Goal: Entertainment & Leisure: Consume media (video, audio)

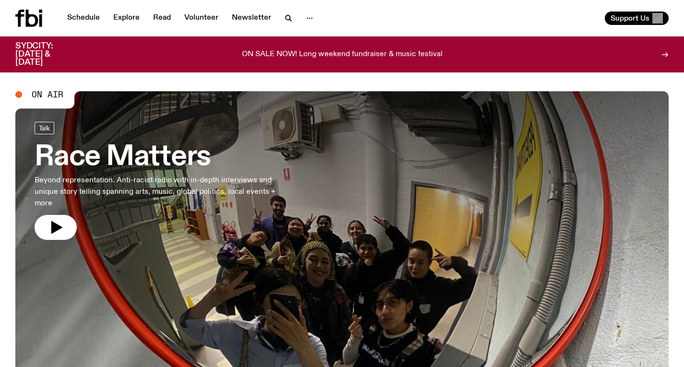
click at [234, 167] on h3 "Race Matters" at bounding box center [158, 157] width 246 height 27
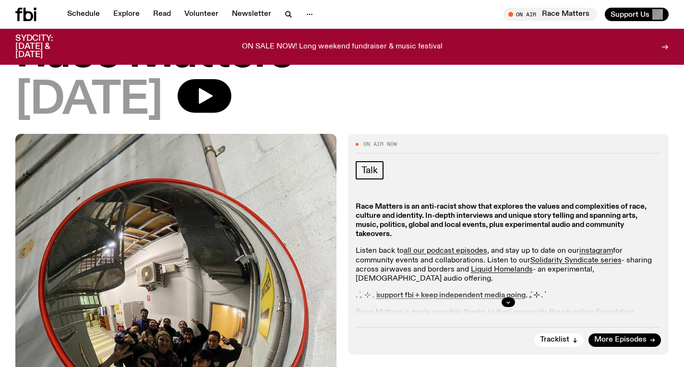
scroll to position [35, 0]
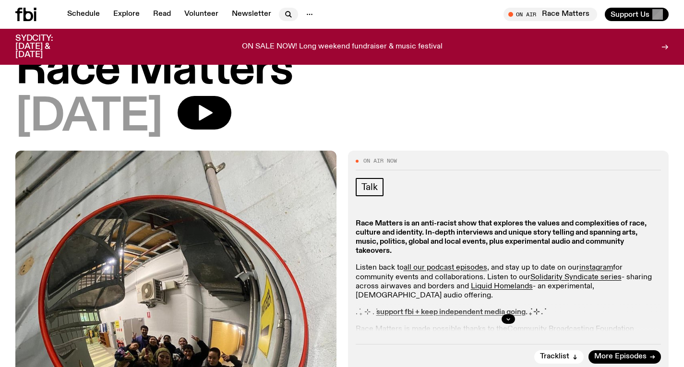
click at [286, 9] on icon "button" at bounding box center [289, 15] width 12 height 12
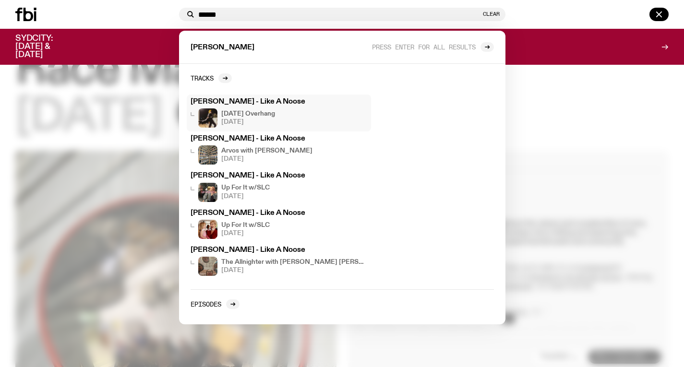
type input "******"
click at [273, 113] on h4 "[DATE] Overhang" at bounding box center [248, 114] width 54 height 6
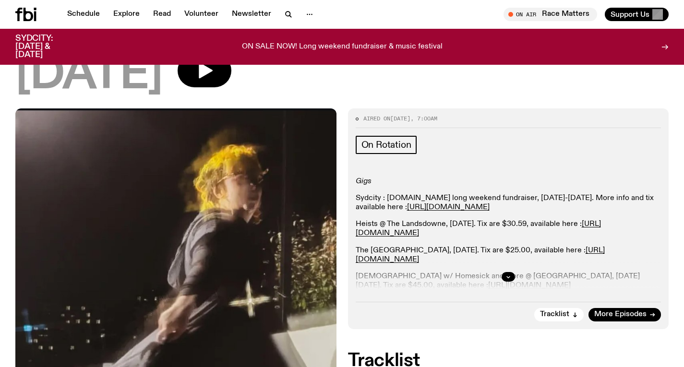
scroll to position [78, 0]
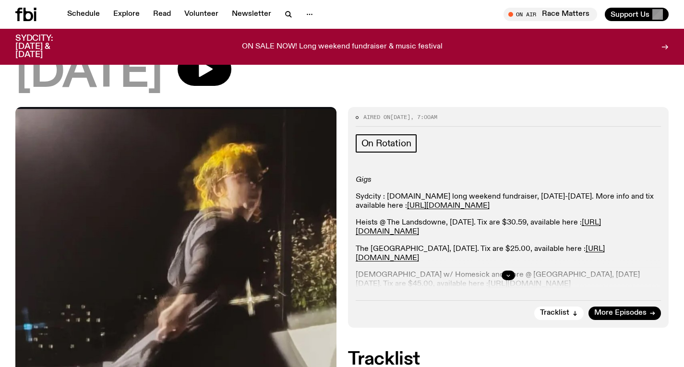
click at [507, 274] on icon "button" at bounding box center [508, 275] width 6 height 6
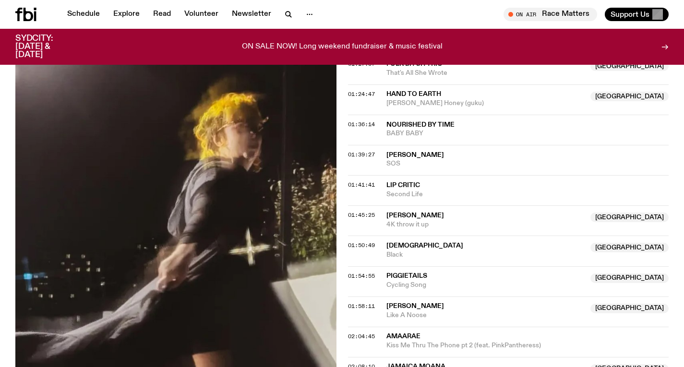
scroll to position [874, 0]
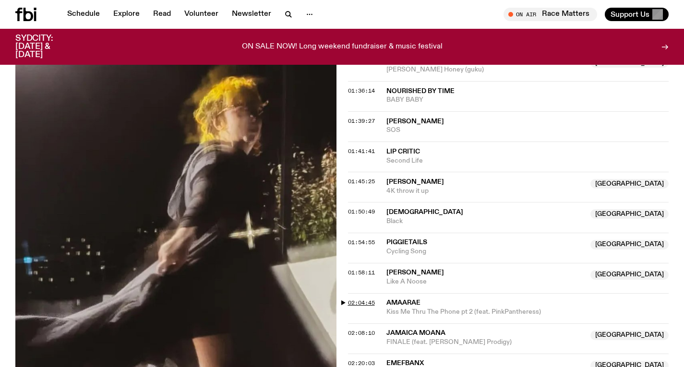
click at [365, 303] on span "02:04:45" at bounding box center [361, 303] width 27 height 8
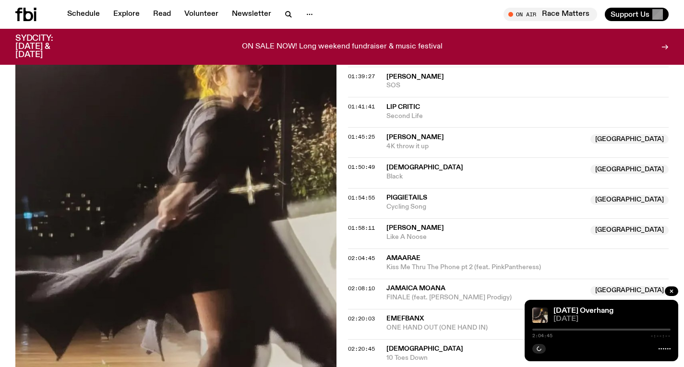
scroll to position [918, 0]
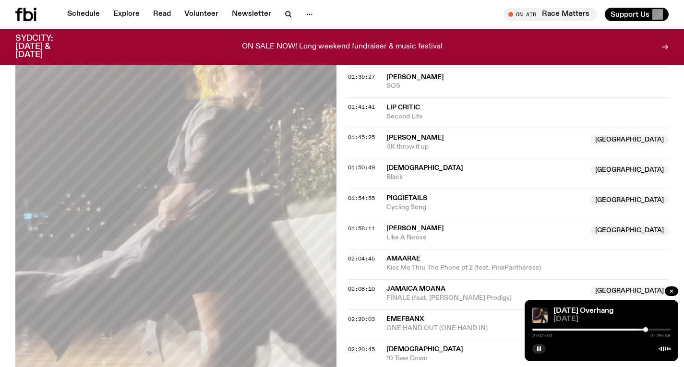
click at [645, 328] on div at bounding box center [645, 329] width 5 height 5
click at [643, 328] on div at bounding box center [645, 329] width 5 height 5
click at [644, 329] on div at bounding box center [643, 329] width 5 height 5
click at [645, 328] on div at bounding box center [644, 329] width 5 height 5
click at [644, 328] on div at bounding box center [643, 329] width 5 height 5
